Goal: Find contact information: Find contact information

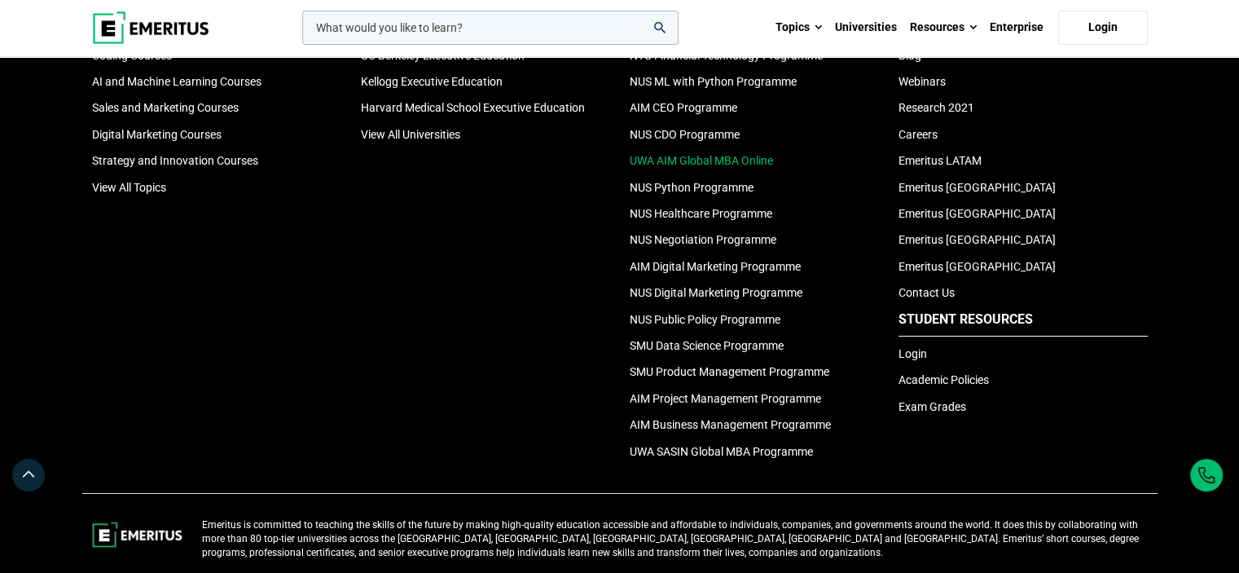
scroll to position [5411, 0]
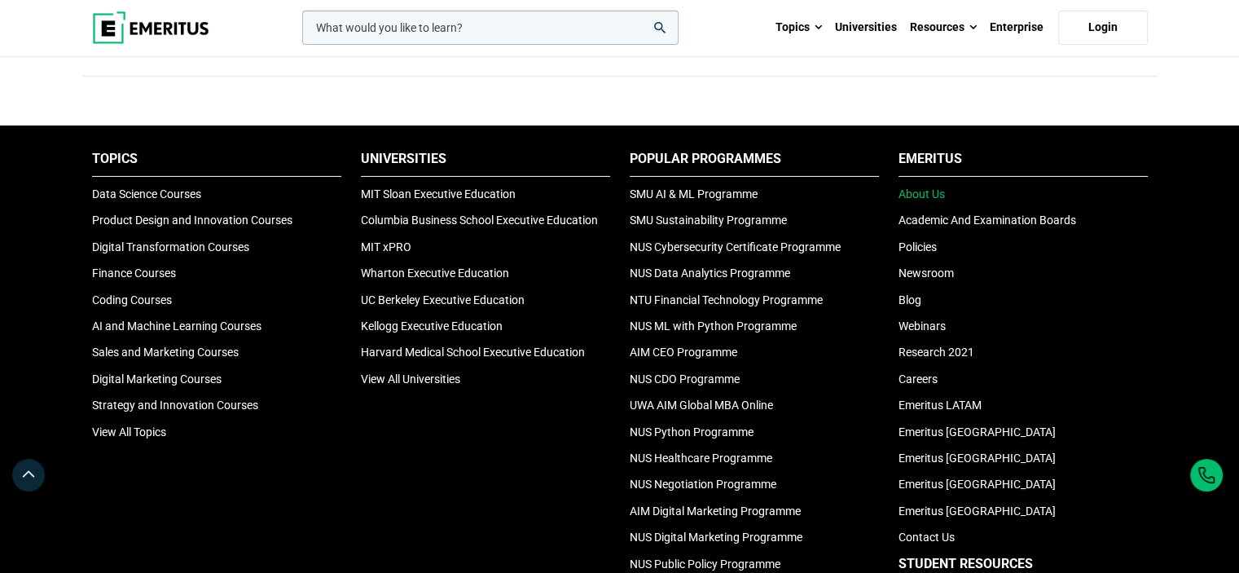
click at [927, 187] on link "About Us" at bounding box center [922, 193] width 46 height 13
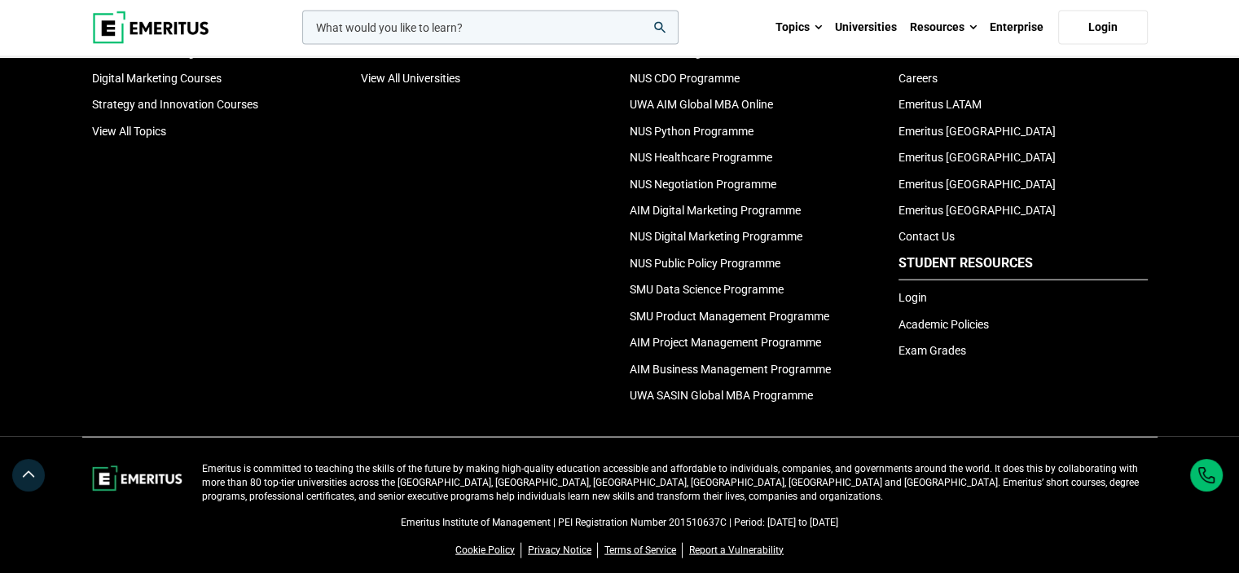
scroll to position [3768, 0]
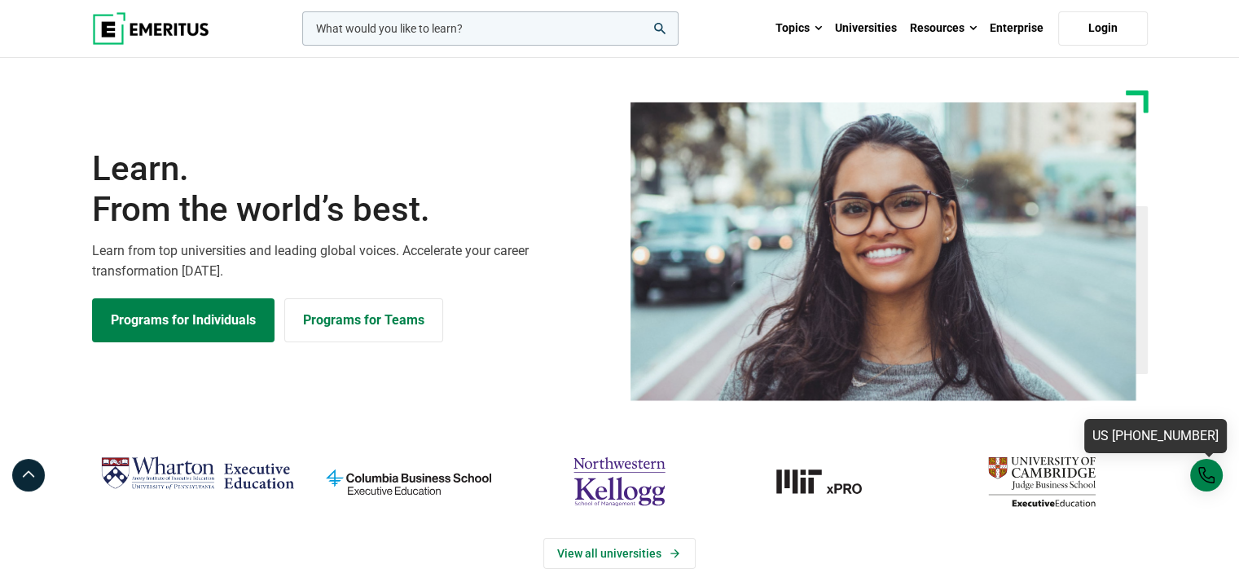
click at [1206, 482] on div "US [PHONE_NUMBER]" at bounding box center [1207, 475] width 33 height 33
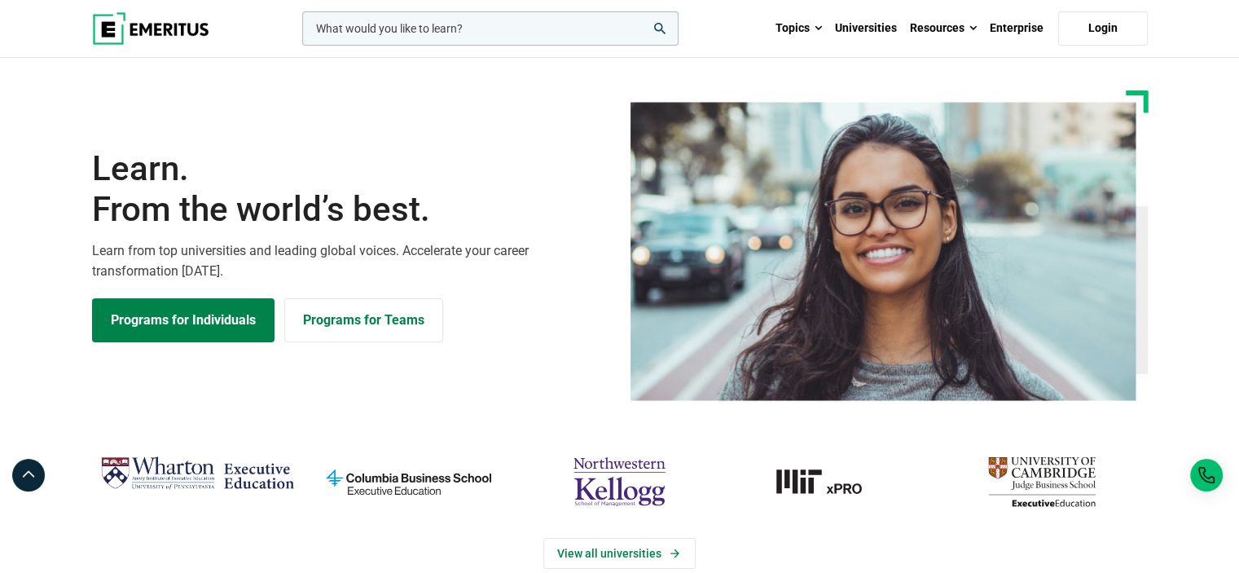
drag, startPoint x: 1208, startPoint y: 475, endPoint x: 390, endPoint y: 71, distance: 912.5
click at [403, 69] on div "Learn. From the world’s best. Learn from top universities and leading global vo…" at bounding box center [619, 229] width 1259 height 343
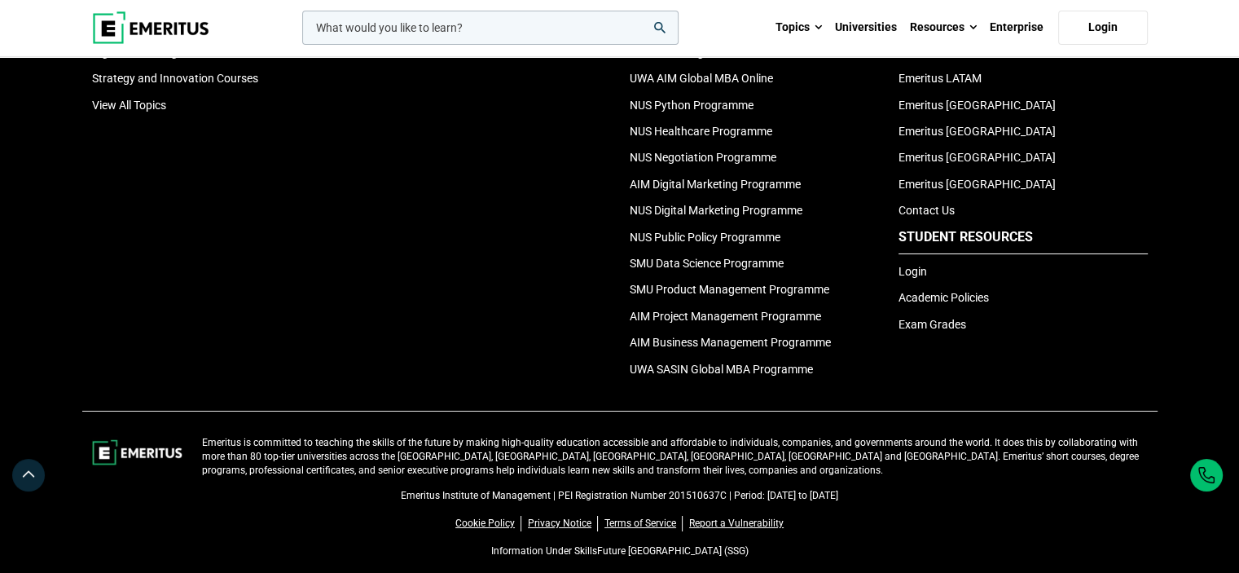
scroll to position [5737, 0]
click at [939, 205] on link "Contact Us" at bounding box center [927, 211] width 56 height 13
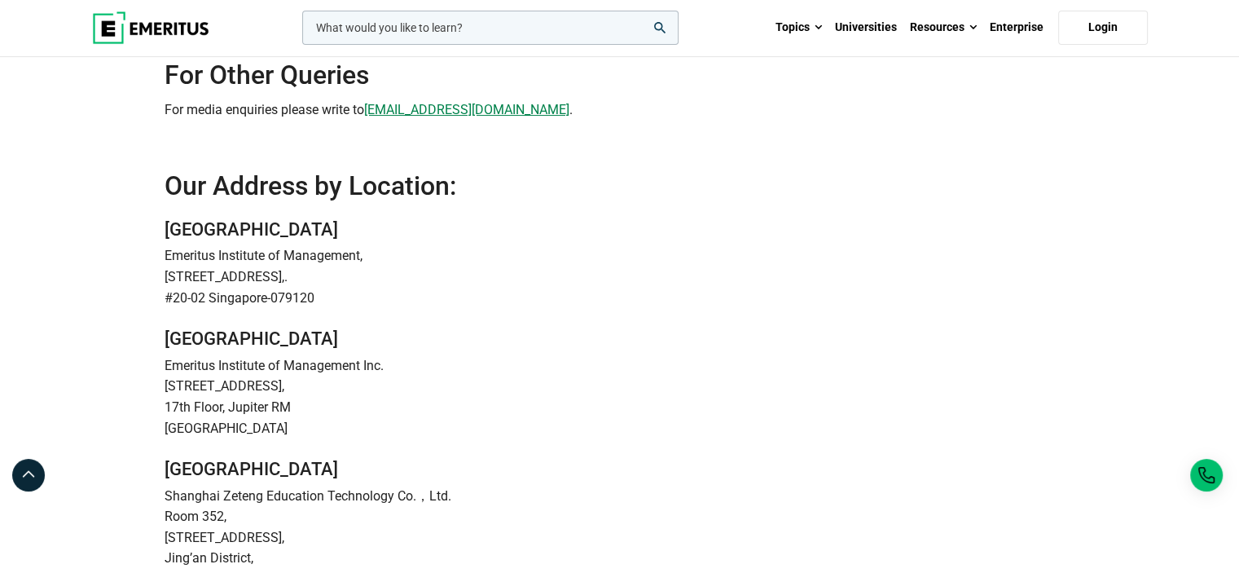
scroll to position [303, 0]
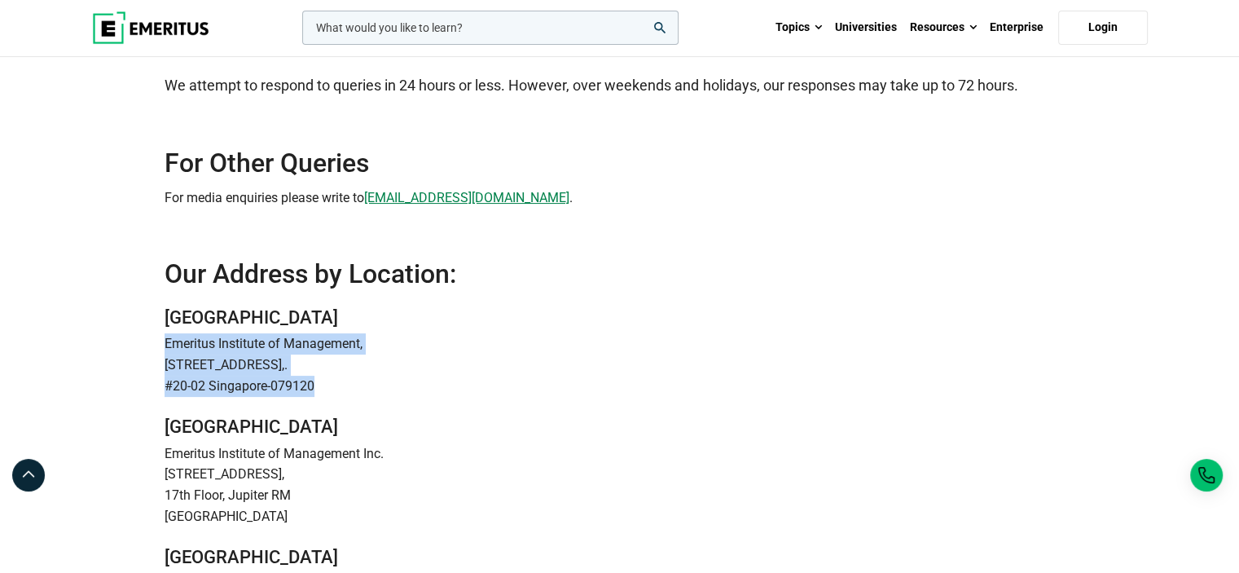
drag, startPoint x: 167, startPoint y: 339, endPoint x: 346, endPoint y: 381, distance: 183.4
click at [346, 381] on address "Singapore Emeritus Institute of Management, 78 Shenton Way,. #20-02 Singapore-0…" at bounding box center [620, 351] width 910 height 90
copy address "Emeritus Institute of Management, 78 Shenton Way,. #20-02 Singapore-079120"
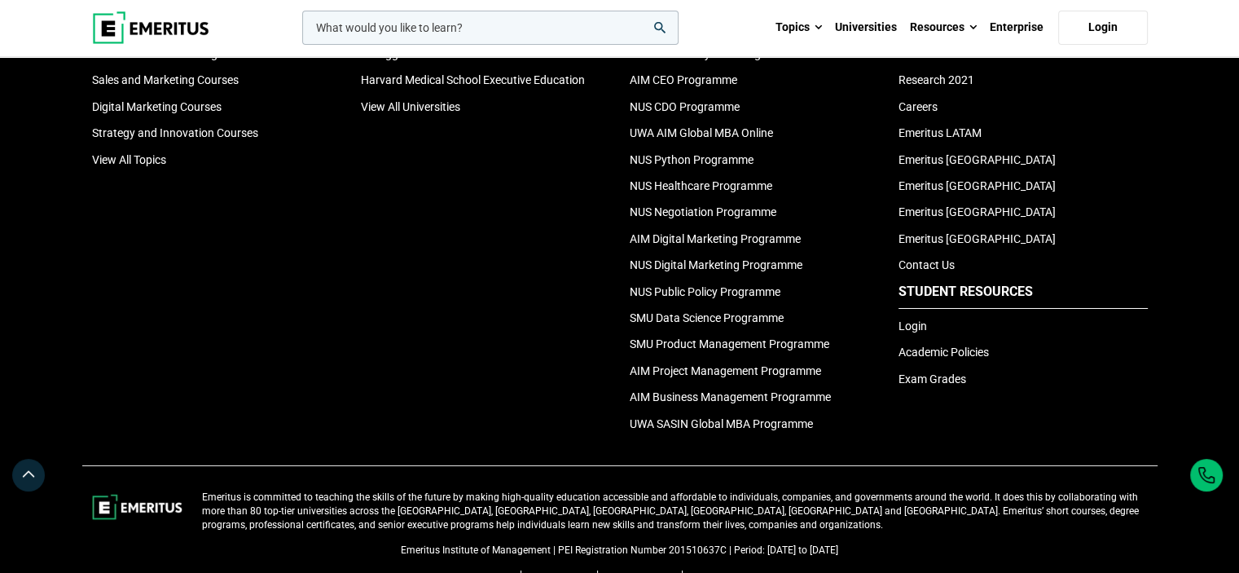
scroll to position [5818, 0]
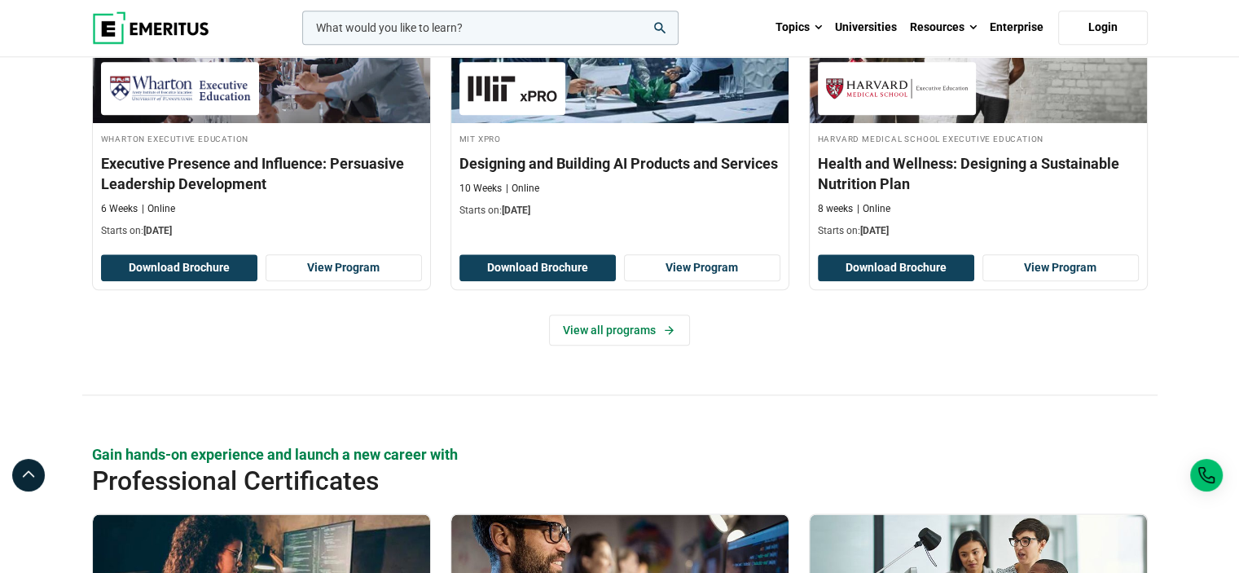
scroll to position [1874, 0]
